Goal: Information Seeking & Learning: Learn about a topic

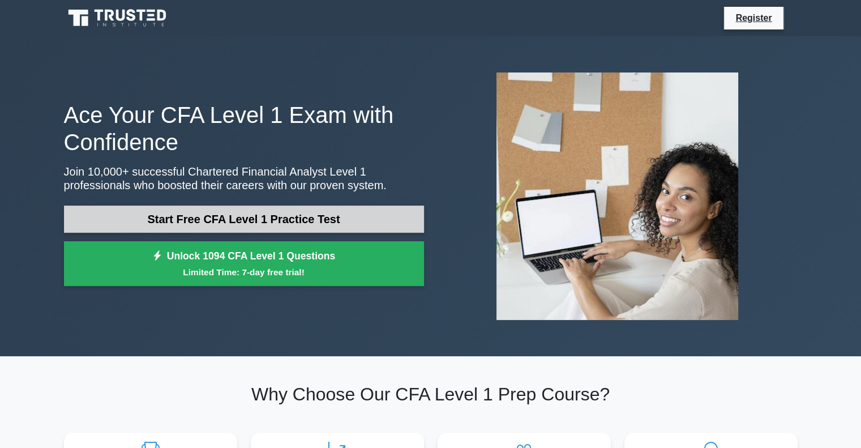
click at [231, 222] on link "Start Free CFA Level 1 Practice Test" at bounding box center [244, 218] width 360 height 27
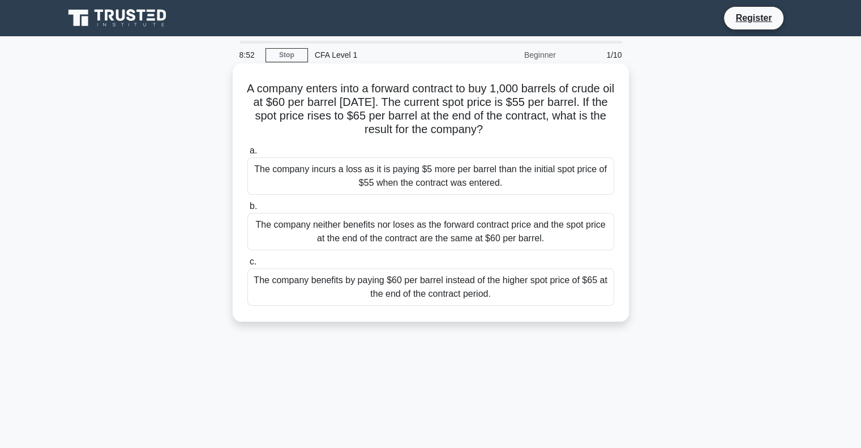
click at [411, 287] on div "The company benefits by paying $60 per barrel instead of the higher spot price …" at bounding box center [430, 286] width 367 height 37
click at [247, 265] on input "c. The company benefits by paying $60 per barrel instead of the higher spot pri…" at bounding box center [247, 261] width 0 height 7
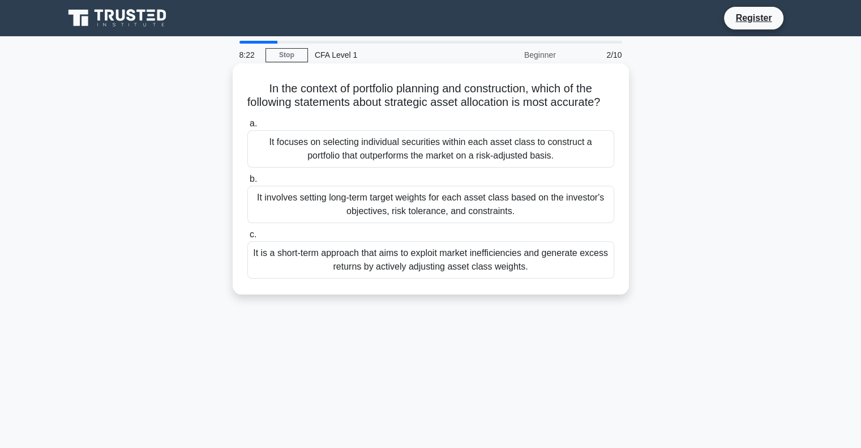
click at [355, 153] on div "It focuses on selecting individual securities within each asset class to constr…" at bounding box center [430, 148] width 367 height 37
click at [247, 127] on input "a. It focuses on selecting individual securities within each asset class to con…" at bounding box center [247, 123] width 0 height 7
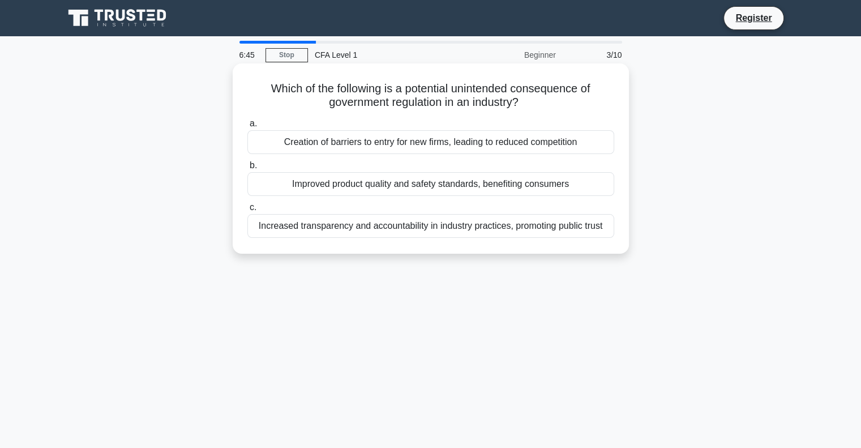
click at [377, 147] on div "Creation of barriers to entry for new firms, leading to reduced competition" at bounding box center [430, 142] width 367 height 24
click at [247, 127] on input "a. Creation of barriers to entry for new firms, leading to reduced competition" at bounding box center [247, 123] width 0 height 7
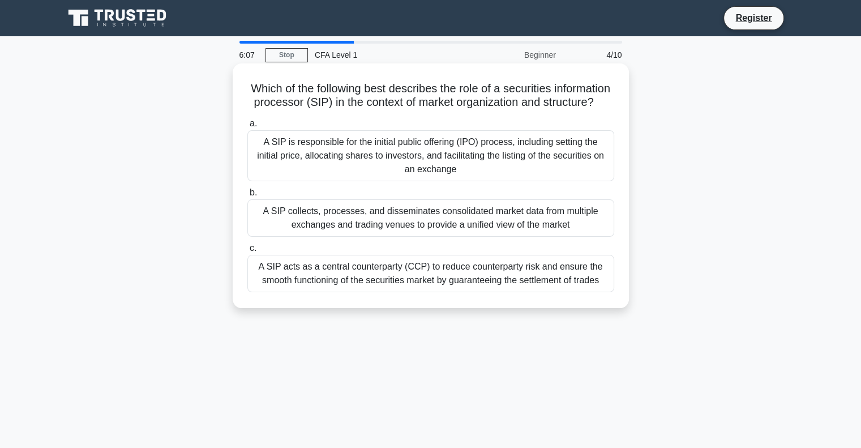
click at [326, 290] on div "A SIP acts as a central counterparty (CCP) to reduce counterparty risk and ensu…" at bounding box center [430, 273] width 367 height 37
click at [247, 252] on input "c. A SIP acts as a central counterparty (CCP) to reduce counterparty risk and e…" at bounding box center [247, 248] width 0 height 7
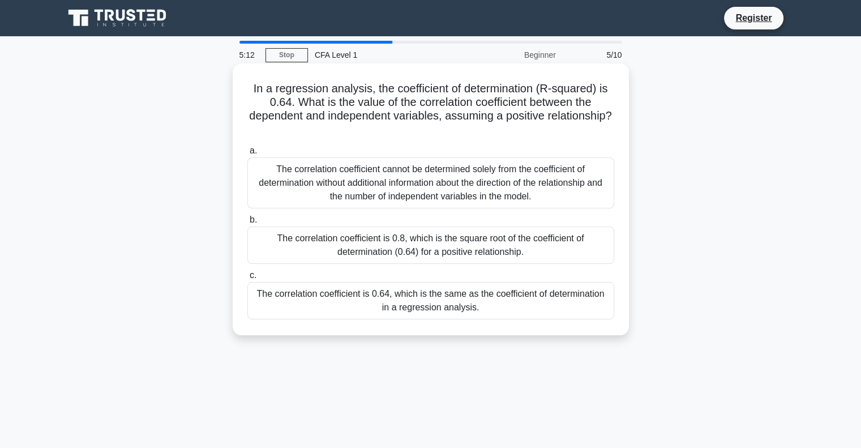
click at [300, 243] on div "The correlation coefficient is 0.8, which is the square root of the coefficient…" at bounding box center [430, 244] width 367 height 37
click at [247, 224] on input "b. The correlation coefficient is 0.8, which is the square root of the coeffici…" at bounding box center [247, 219] width 0 height 7
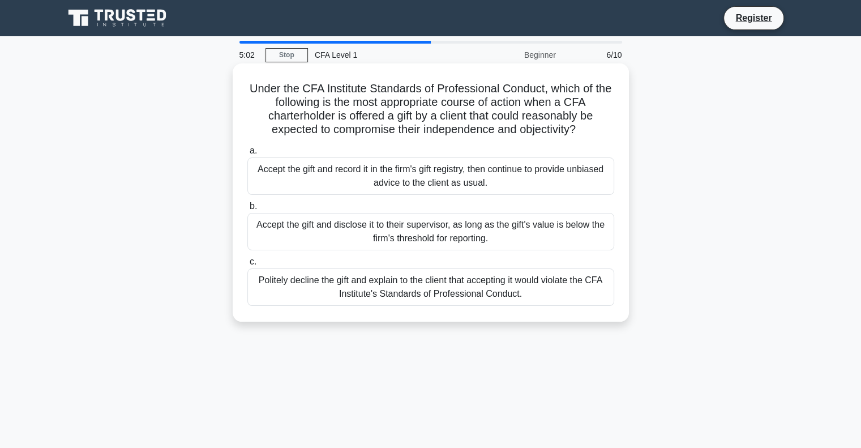
click at [326, 286] on div "Politely decline the gift and explain to the client that accepting it would vio…" at bounding box center [430, 286] width 367 height 37
click at [247, 265] on input "c. Politely decline the gift and explain to the client that accepting it would …" at bounding box center [247, 261] width 0 height 7
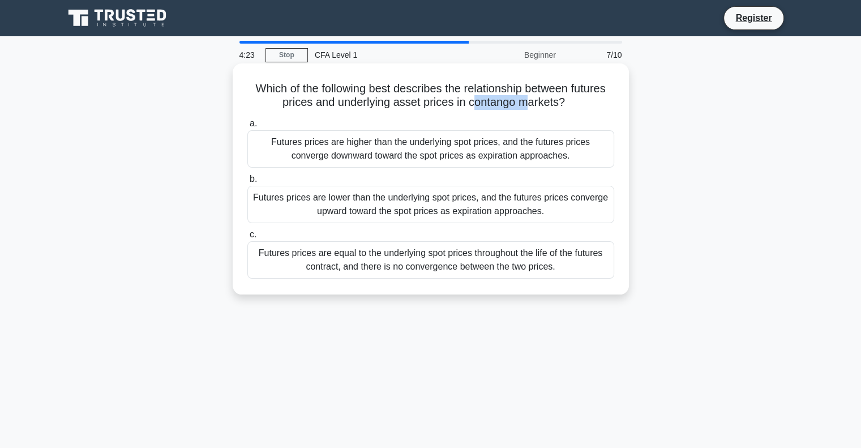
drag, startPoint x: 473, startPoint y: 105, endPoint x: 505, endPoint y: 107, distance: 32.3
click at [533, 106] on h5 "Which of the following best describes the relationship between futures prices a…" at bounding box center [430, 96] width 369 height 28
click at [489, 108] on h5 "Which of the following best describes the relationship between futures prices a…" at bounding box center [430, 96] width 369 height 28
click at [488, 109] on h5 "Which of the following best describes the relationship between futures prices a…" at bounding box center [430, 96] width 369 height 28
click at [435, 132] on div "Futures prices are higher than the underlying spot prices, and the futures pric…" at bounding box center [430, 148] width 367 height 37
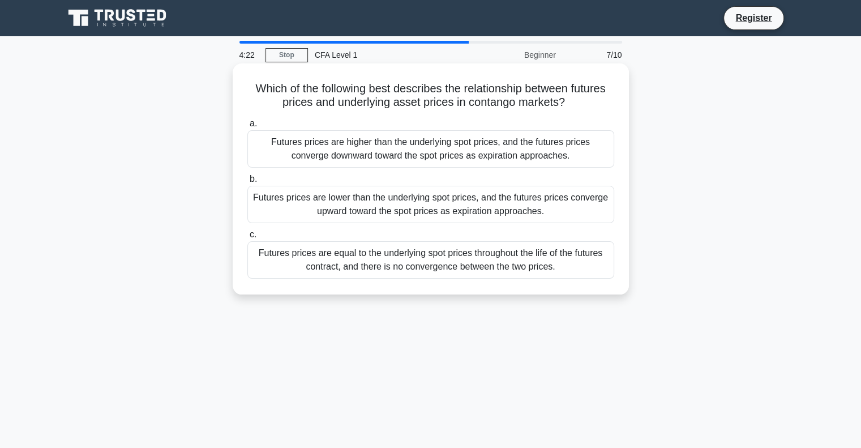
click at [247, 127] on input "a. Futures prices are higher than the underlying spot prices, and the futures p…" at bounding box center [247, 123] width 0 height 7
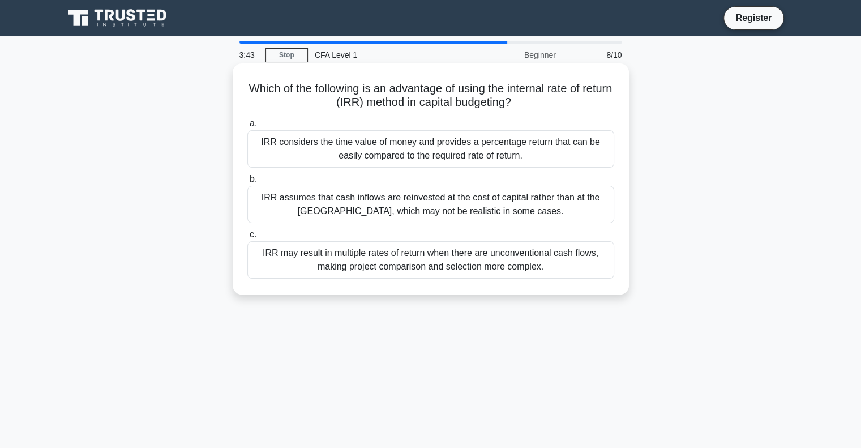
click at [307, 205] on div "IRR assumes that cash inflows are reinvested at the cost of capital rather than…" at bounding box center [430, 204] width 367 height 37
click at [247, 183] on input "b. IRR assumes that cash inflows are reinvested at the cost of capital rather t…" at bounding box center [247, 178] width 0 height 7
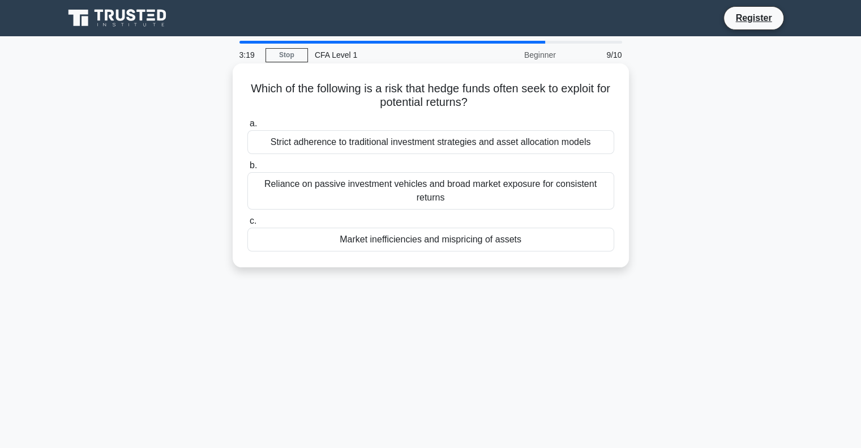
click at [386, 238] on div "Market inefficiencies and mispricing of assets" at bounding box center [430, 240] width 367 height 24
click at [247, 225] on input "c. Market inefficiencies and mispricing of assets" at bounding box center [247, 220] width 0 height 7
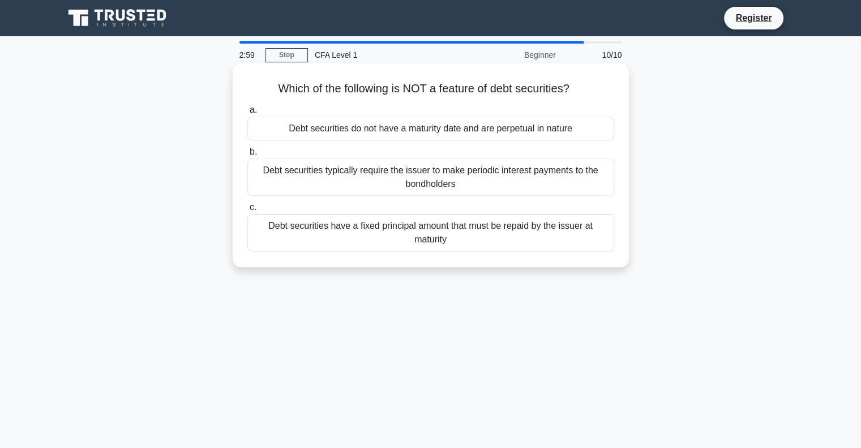
click at [480, 181] on div "Debt securities typically require the issuer to make periodic interest payments…" at bounding box center [430, 176] width 367 height 37
click at [247, 156] on input "b. Debt securities typically require the issuer to make periodic interest payme…" at bounding box center [247, 151] width 0 height 7
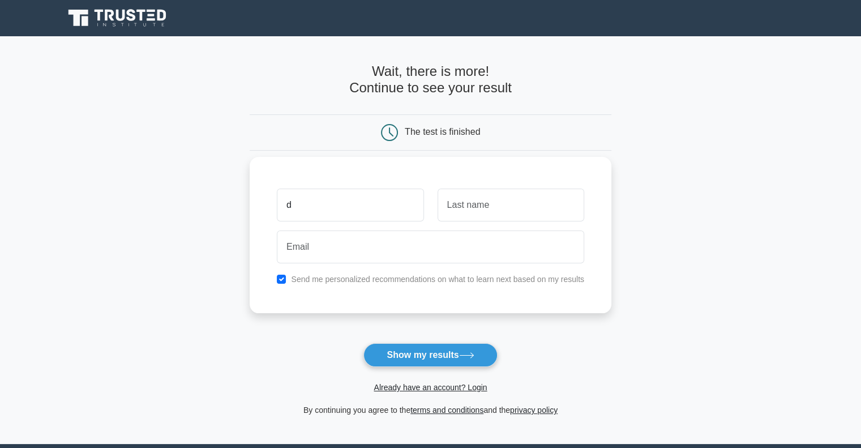
type input "d"
click at [481, 213] on input "text" at bounding box center [511, 205] width 147 height 33
type input "a"
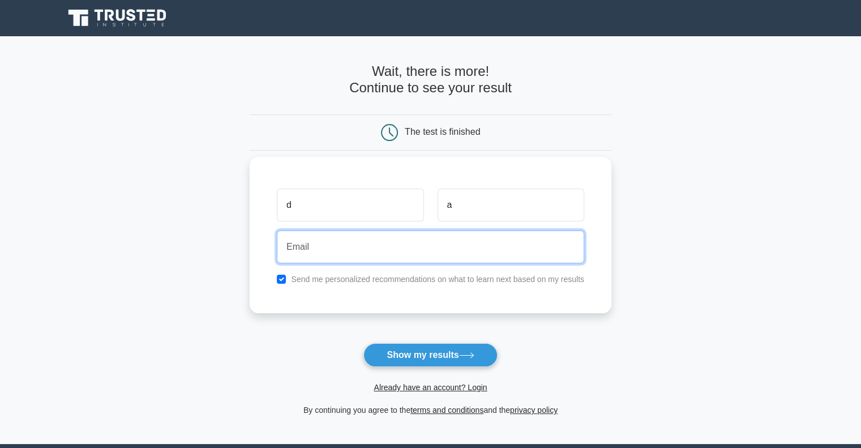
click at [410, 249] on input "email" at bounding box center [430, 246] width 307 height 33
type input "a@[DOMAIN_NAME]"
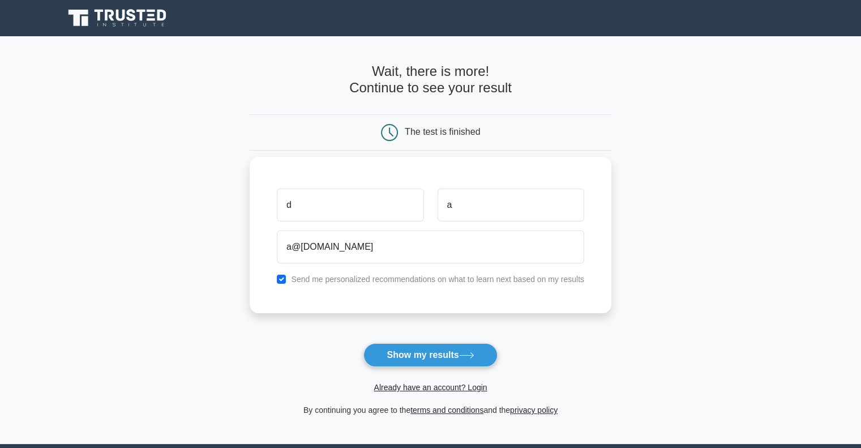
click at [423, 276] on label "Send me personalized recommendations on what to learn next based on my results" at bounding box center [437, 279] width 293 height 9
click at [335, 288] on div "d a a@[DOMAIN_NAME] Send me personalized recommendations on what to learn next …" at bounding box center [431, 235] width 362 height 156
click at [331, 276] on label "Send me personalized recommendations on what to learn next based on my results" at bounding box center [437, 279] width 293 height 9
click at [279, 281] on input "checkbox" at bounding box center [281, 279] width 9 height 9
checkbox input "false"
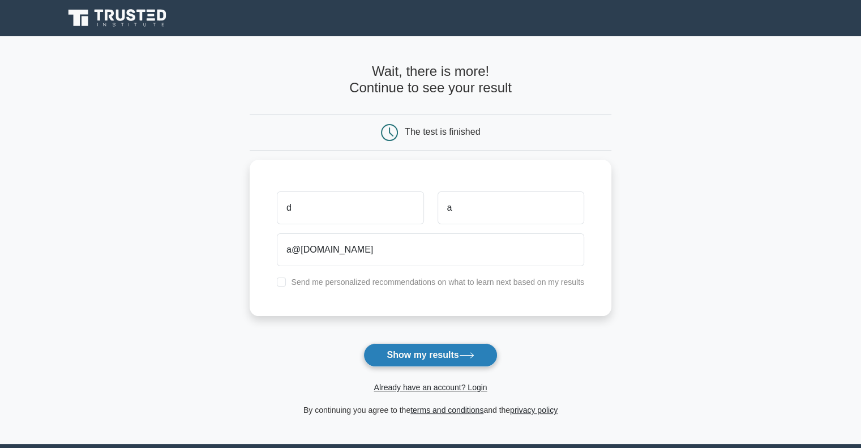
click at [395, 349] on button "Show my results" at bounding box center [430, 355] width 134 height 24
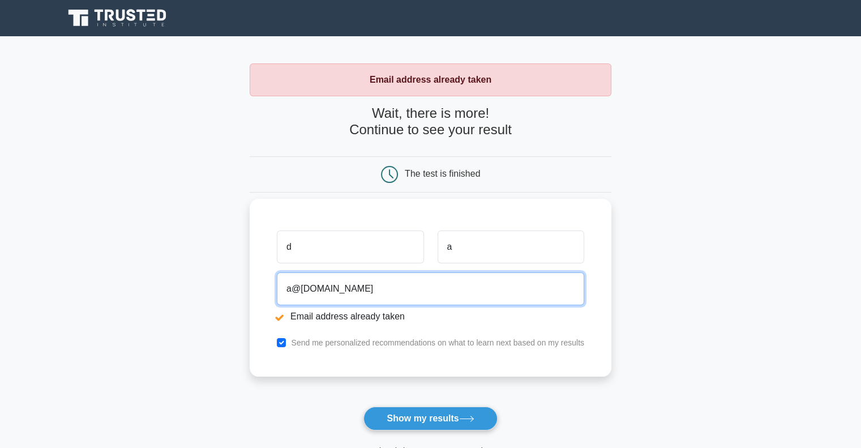
click at [286, 290] on input "a@gmail.com" at bounding box center [430, 288] width 307 height 33
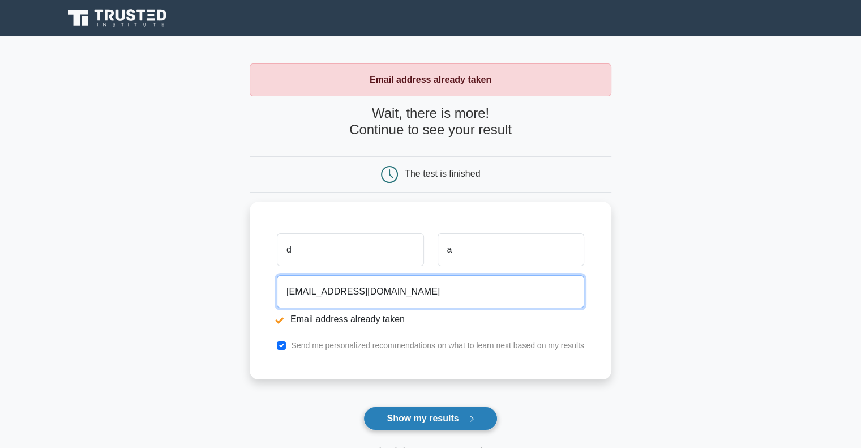
type input "asda@gmail.com"
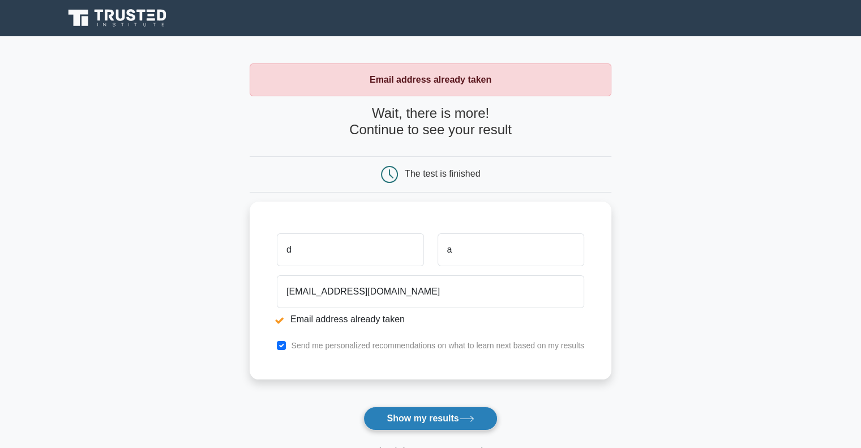
click at [432, 417] on button "Show my results" at bounding box center [430, 418] width 134 height 24
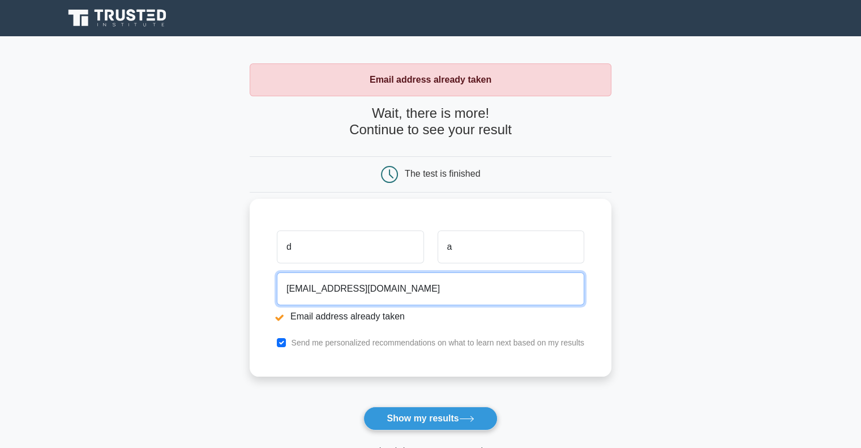
click at [286, 280] on input "[EMAIL_ADDRESS][DOMAIN_NAME]" at bounding box center [430, 288] width 307 height 33
click at [297, 291] on input "[EMAIL_ADDRESS][DOMAIN_NAME]" at bounding box center [430, 288] width 307 height 33
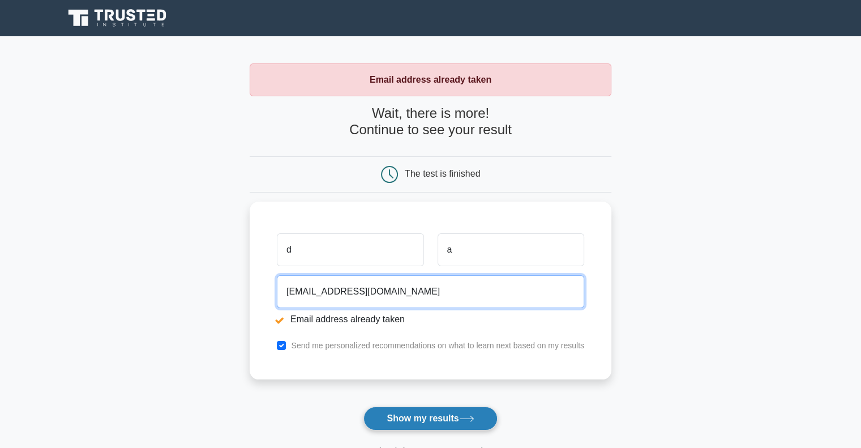
type input "[EMAIL_ADDRESS][DOMAIN_NAME]"
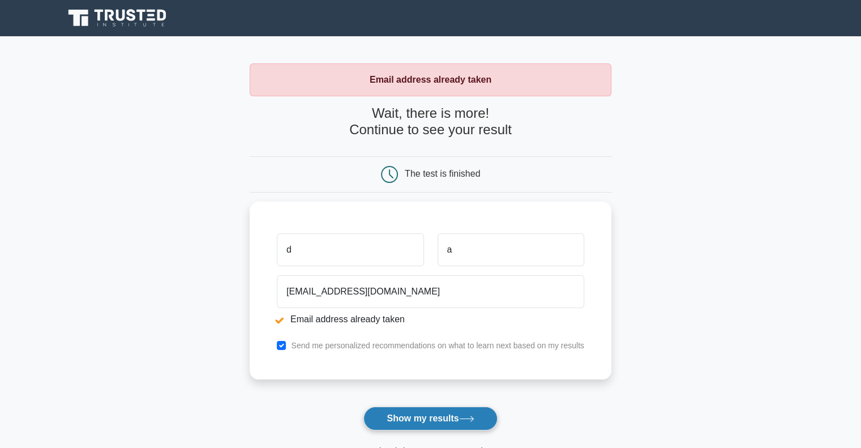
click at [442, 427] on button "Show my results" at bounding box center [430, 418] width 134 height 24
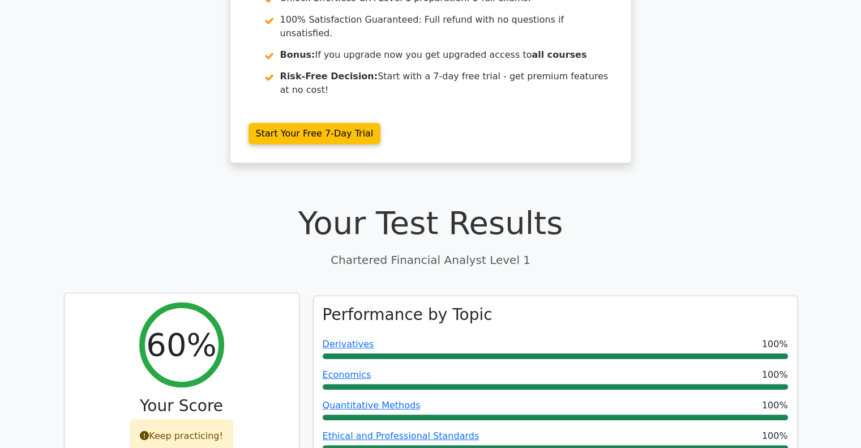
scroll to position [340, 0]
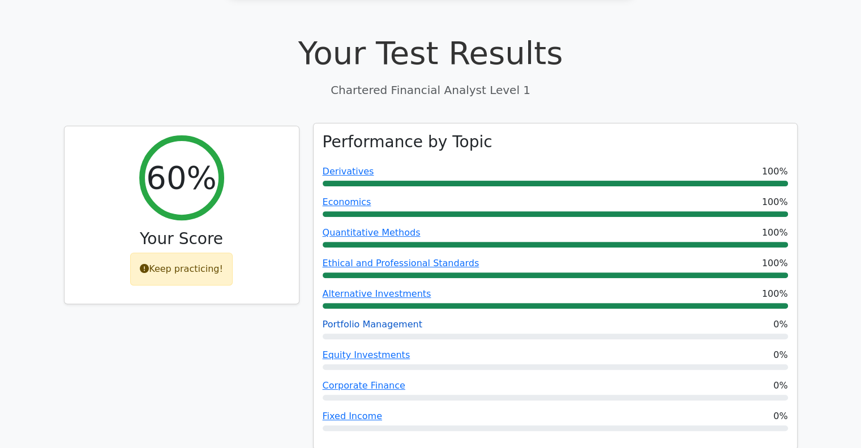
click at [387, 319] on link "Portfolio Management" at bounding box center [373, 324] width 100 height 11
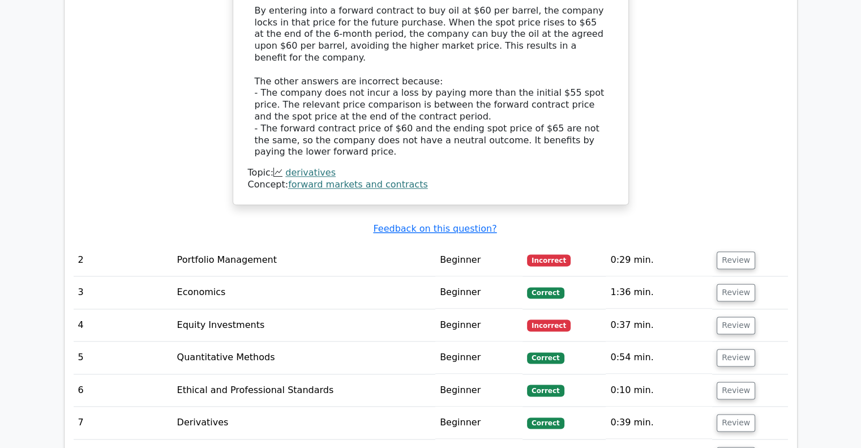
scroll to position [1359, 0]
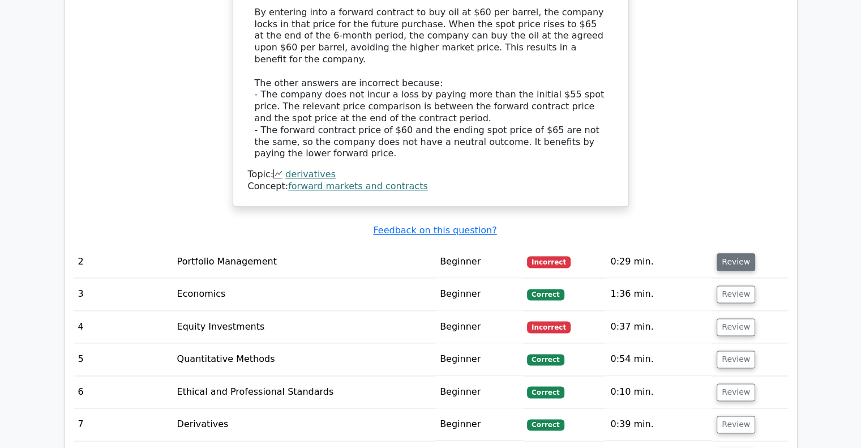
click at [740, 253] on button "Review" at bounding box center [736, 262] width 38 height 18
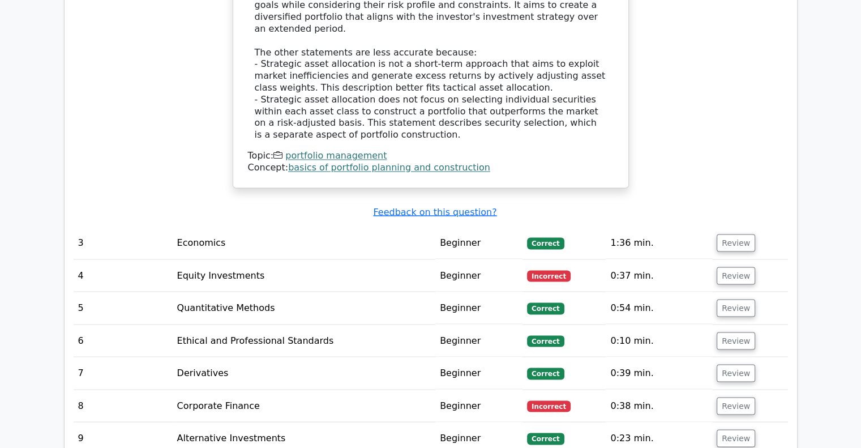
scroll to position [1868, 0]
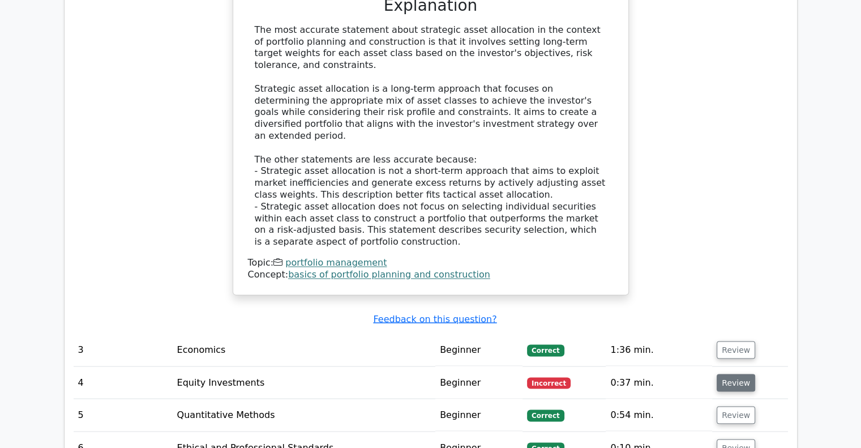
click at [727, 374] on button "Review" at bounding box center [736, 383] width 38 height 18
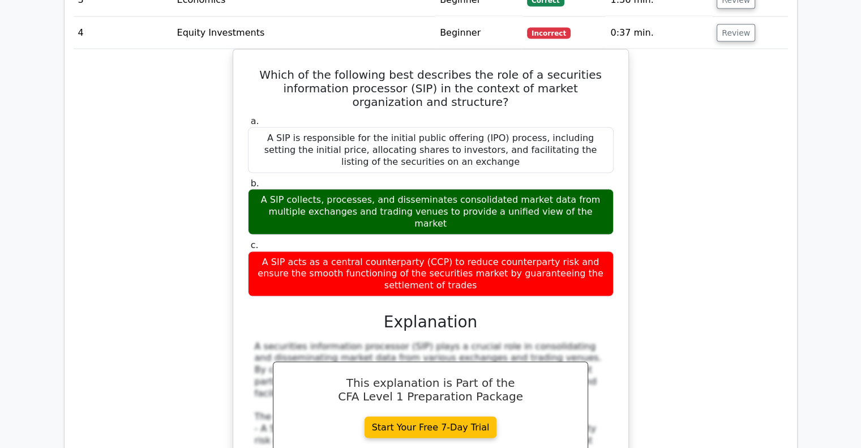
scroll to position [2547, 0]
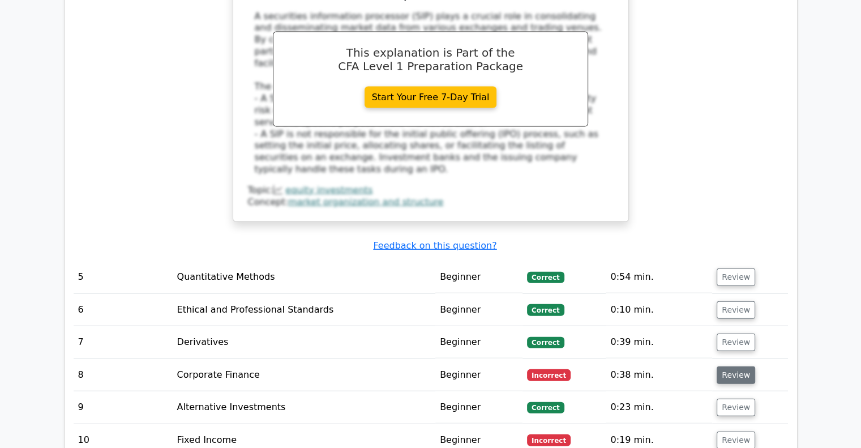
click at [731, 366] on button "Review" at bounding box center [736, 375] width 38 height 18
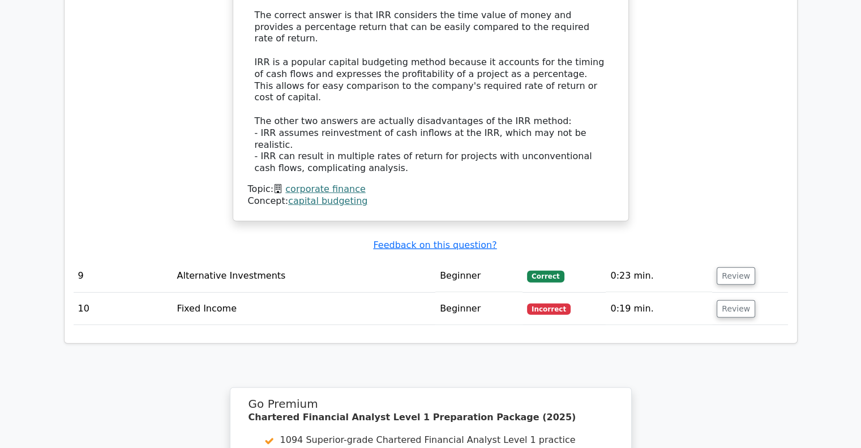
scroll to position [3057, 0]
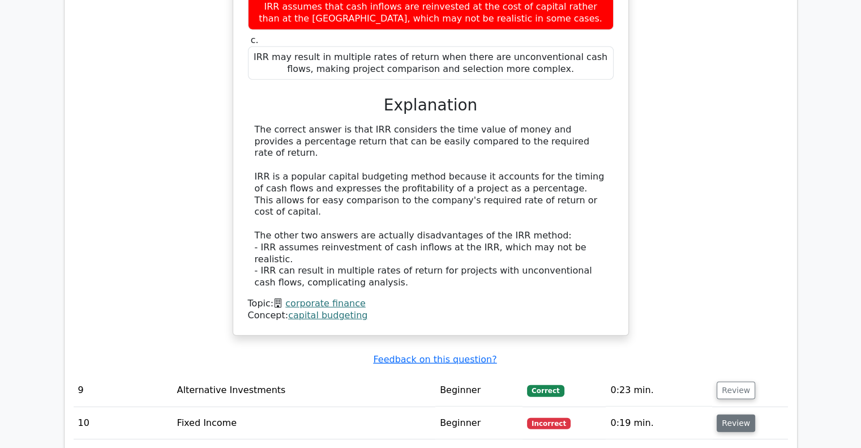
click at [717, 414] on button "Review" at bounding box center [736, 423] width 38 height 18
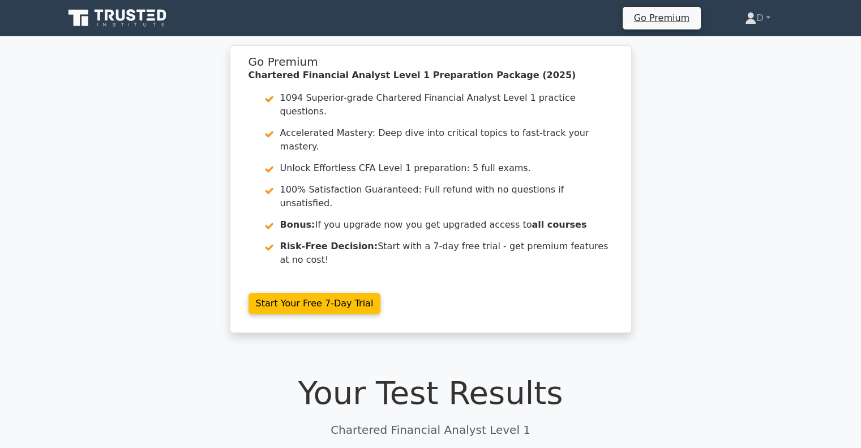
scroll to position [340, 0]
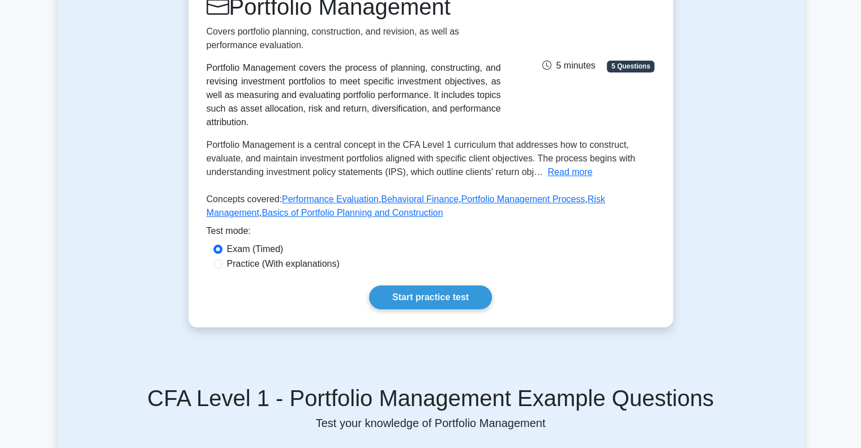
scroll to position [170, 0]
